Goal: Book appointment/travel/reservation

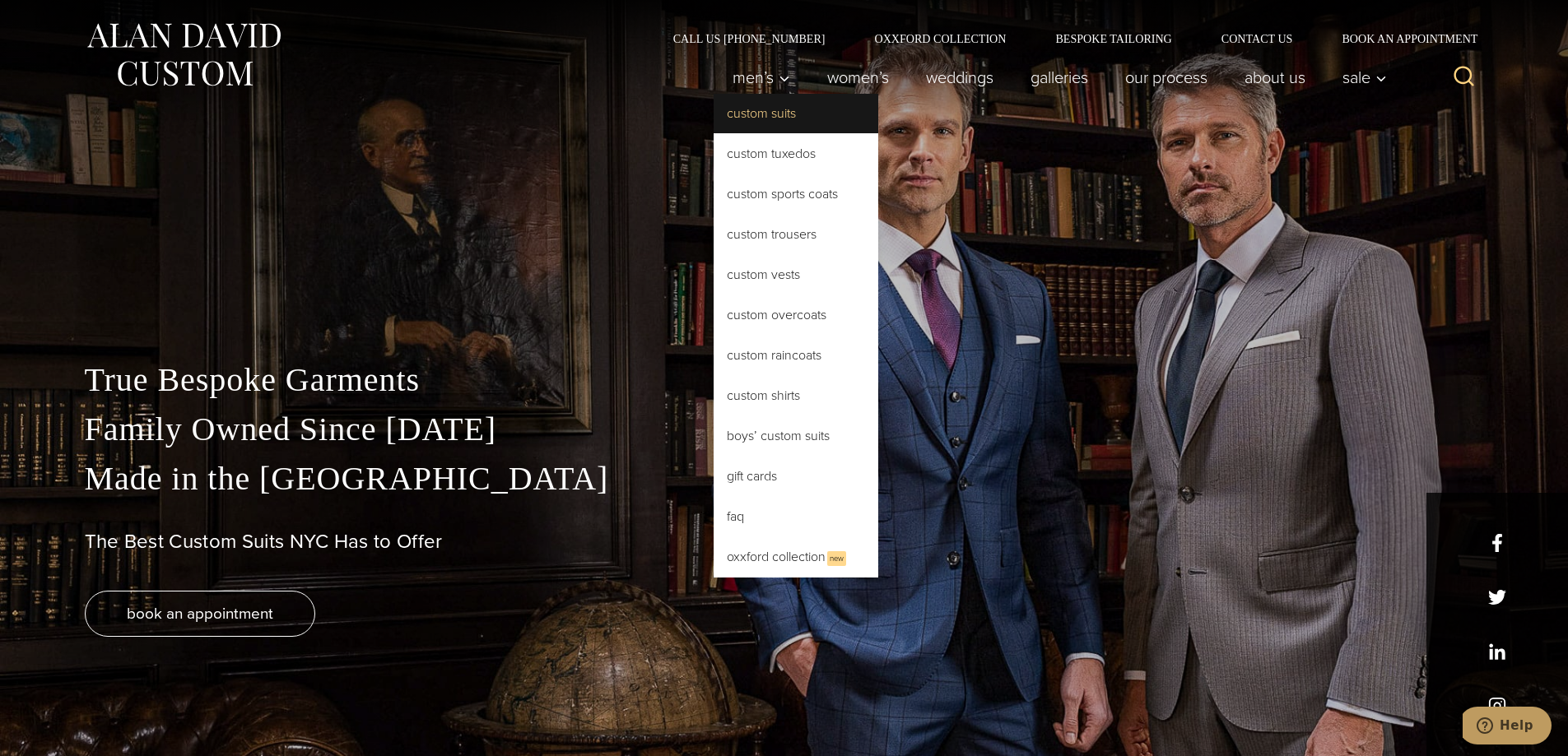
click at [746, 109] on link "Custom Suits" at bounding box center [796, 113] width 165 height 40
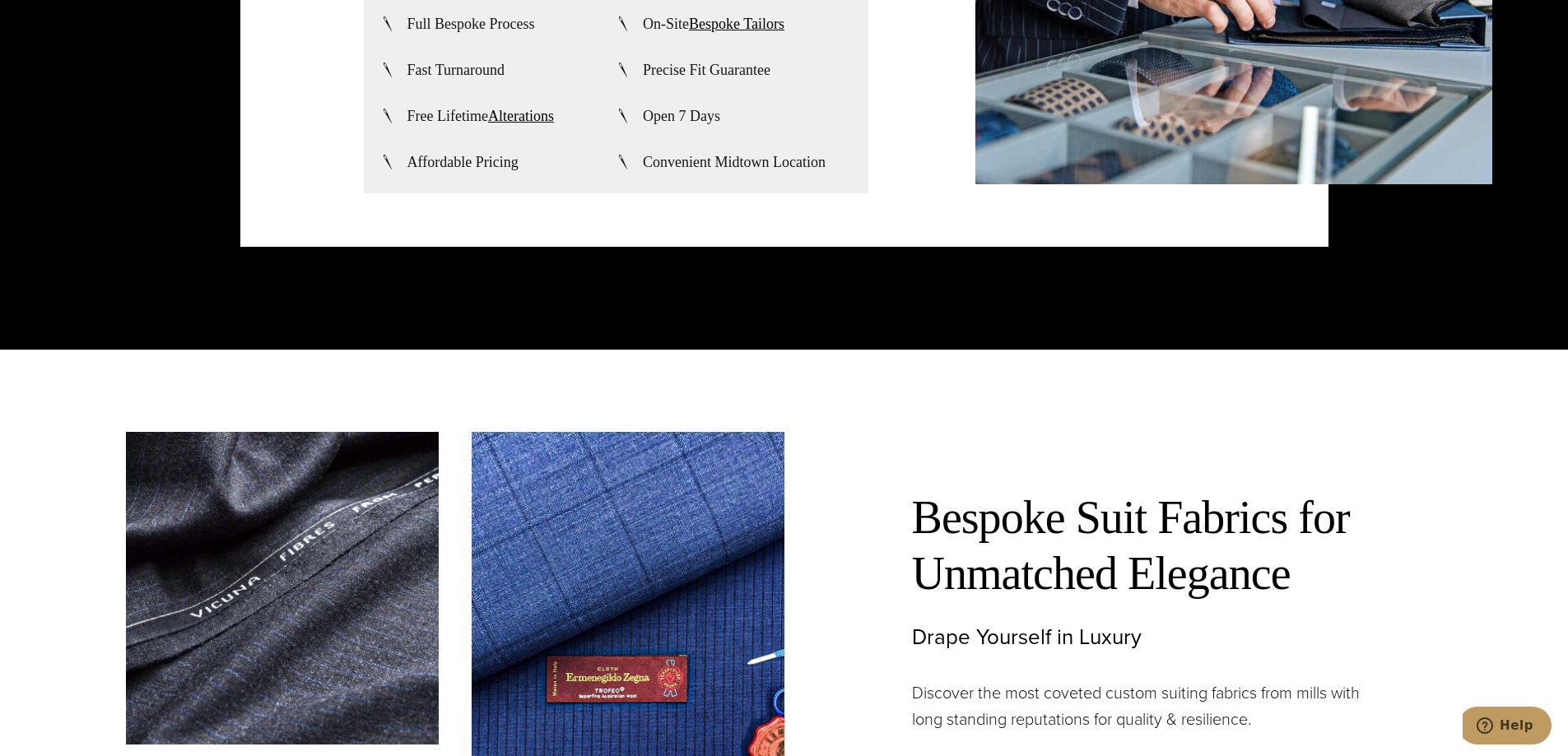
scroll to position [4938, 0]
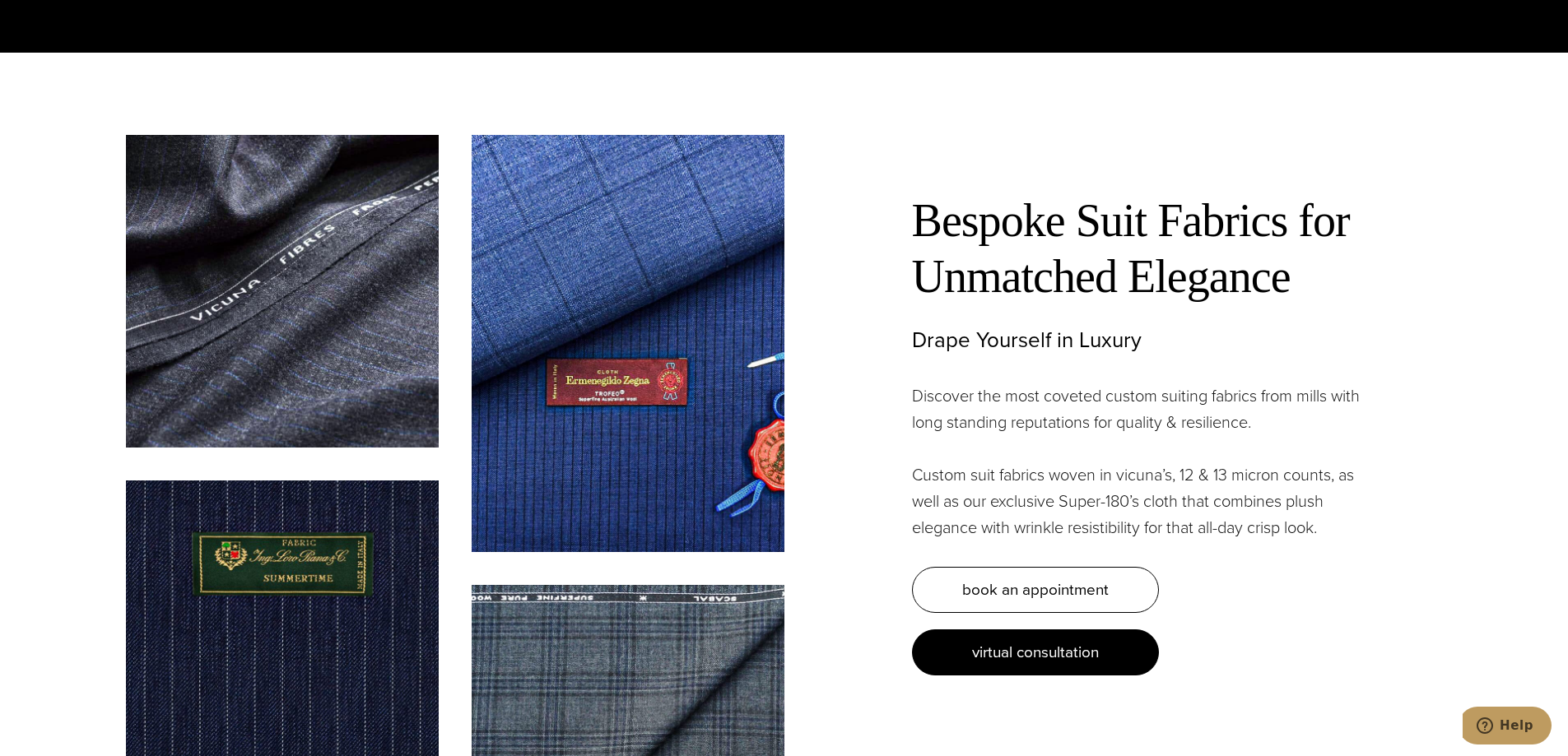
click at [1002, 640] on span "virtual consultation" at bounding box center [1035, 652] width 126 height 24
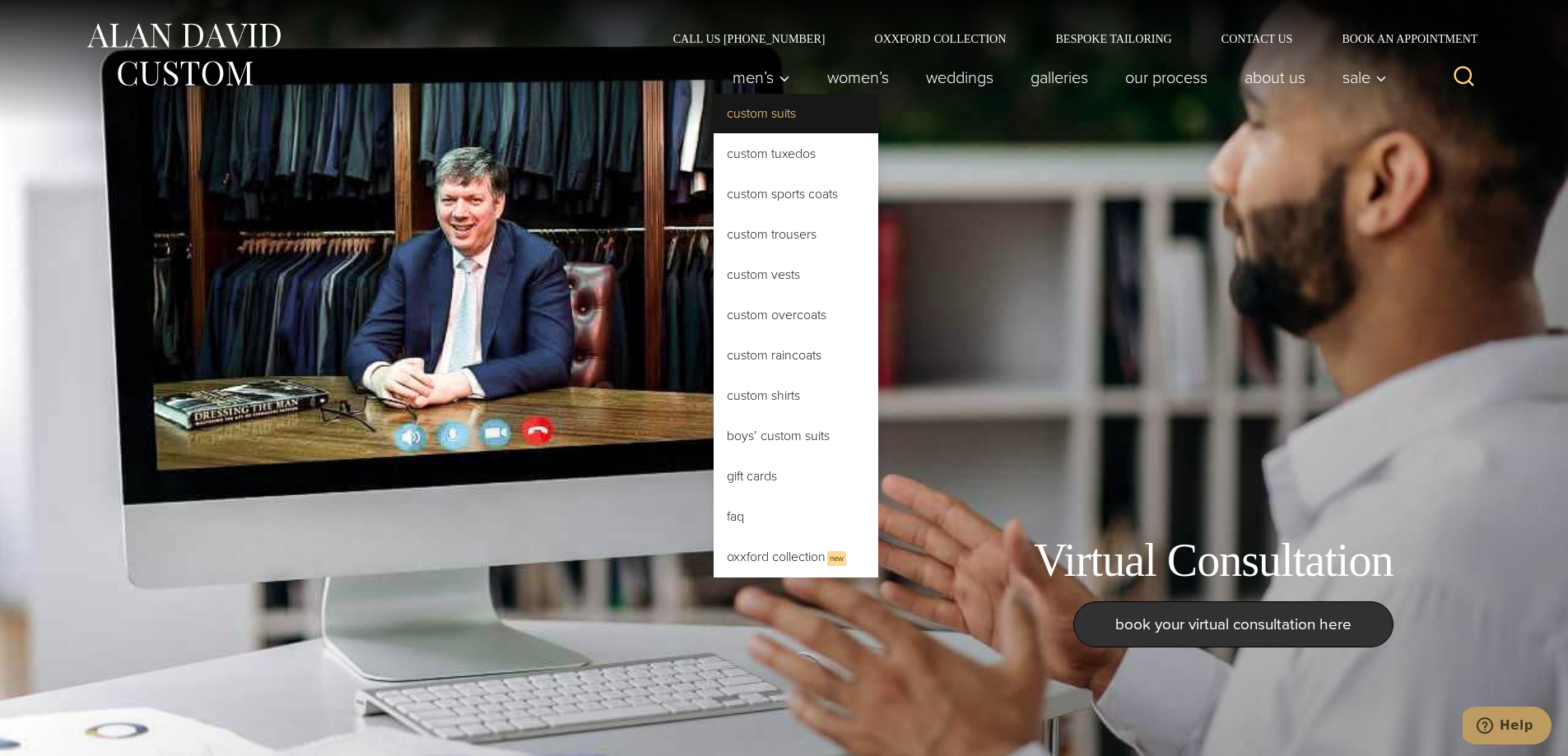
click at [760, 117] on link "Custom Suits" at bounding box center [796, 113] width 165 height 40
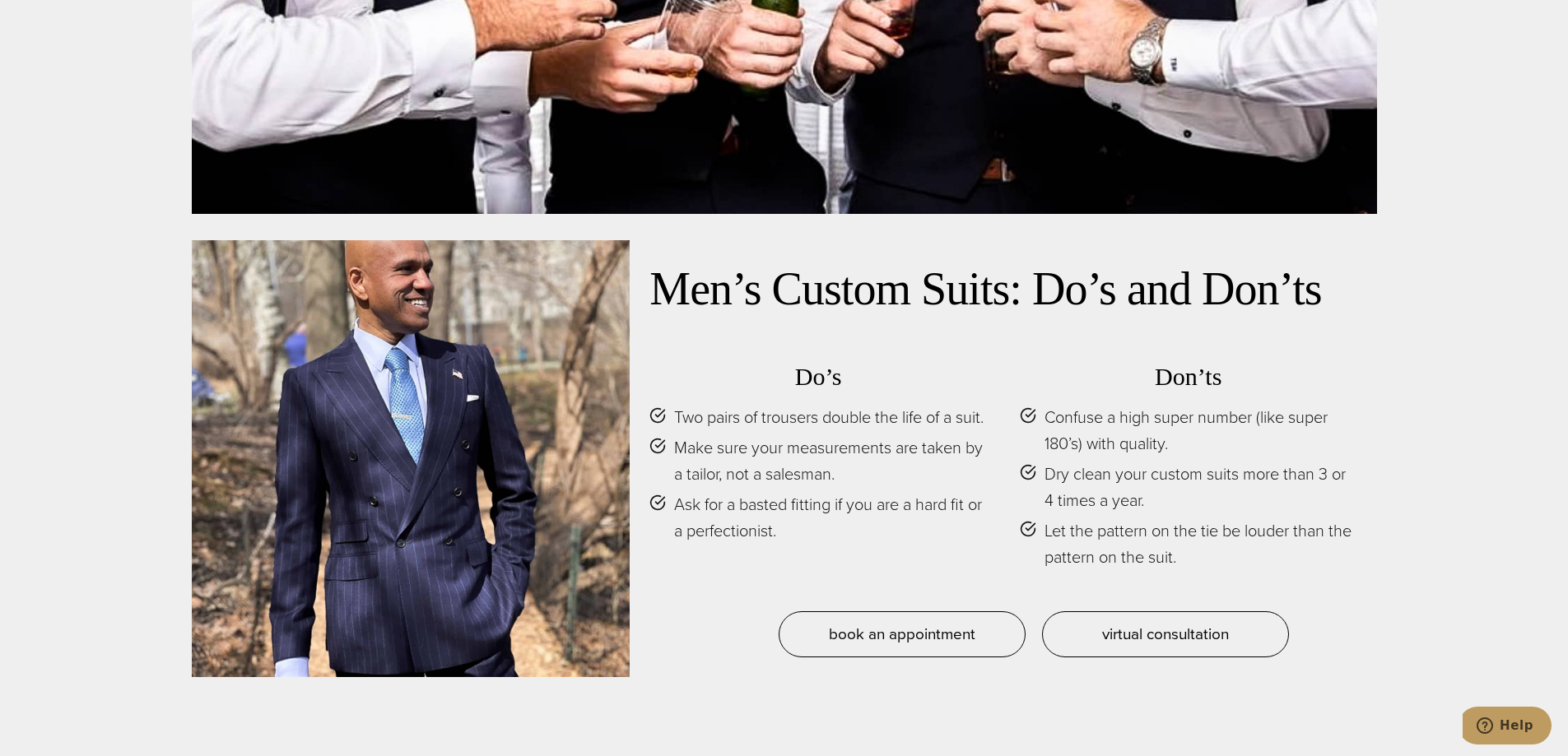
scroll to position [7900, 0]
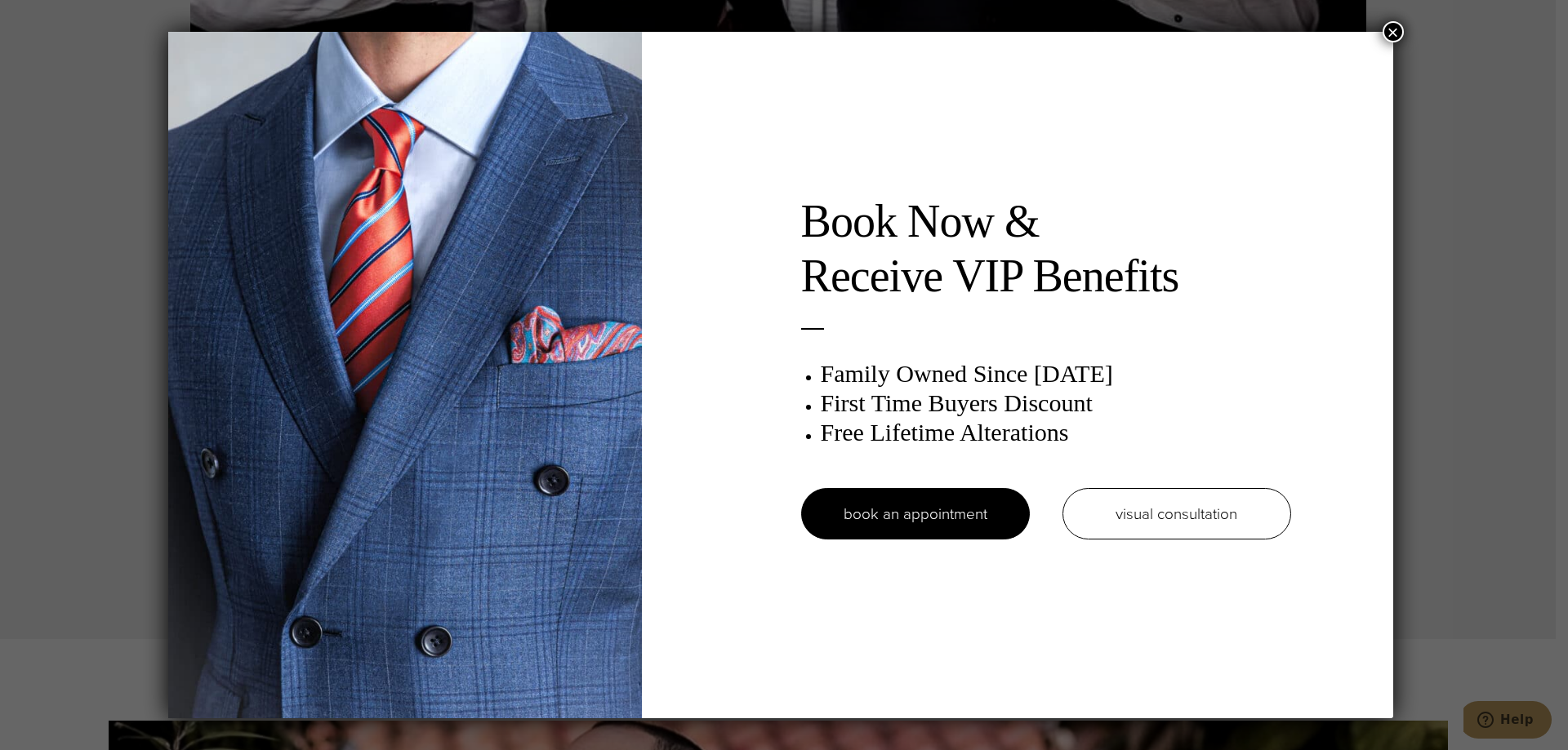
click at [1394, 34] on button "×" at bounding box center [1393, 32] width 21 height 21
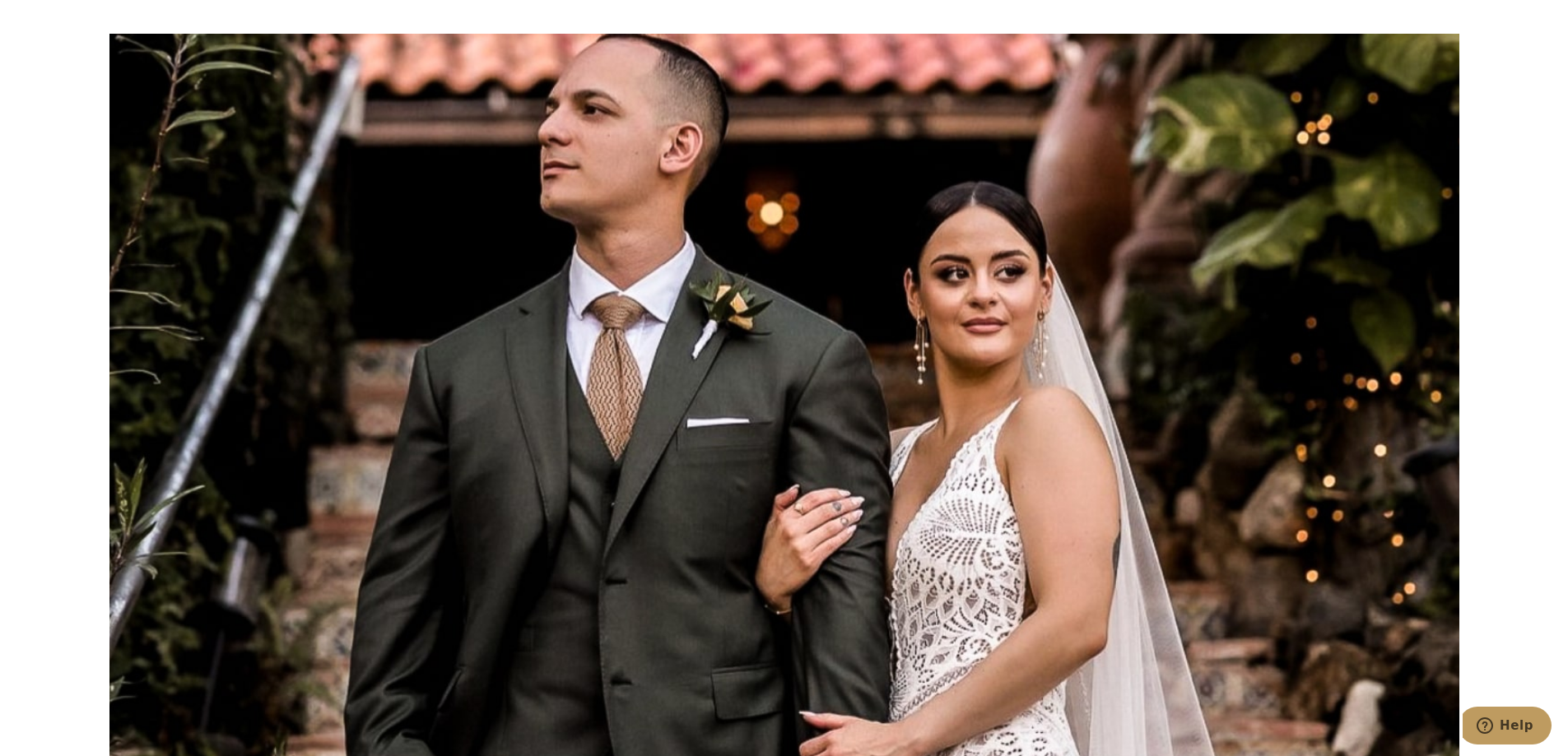
scroll to position [8140, 0]
